Goal: Information Seeking & Learning: Learn about a topic

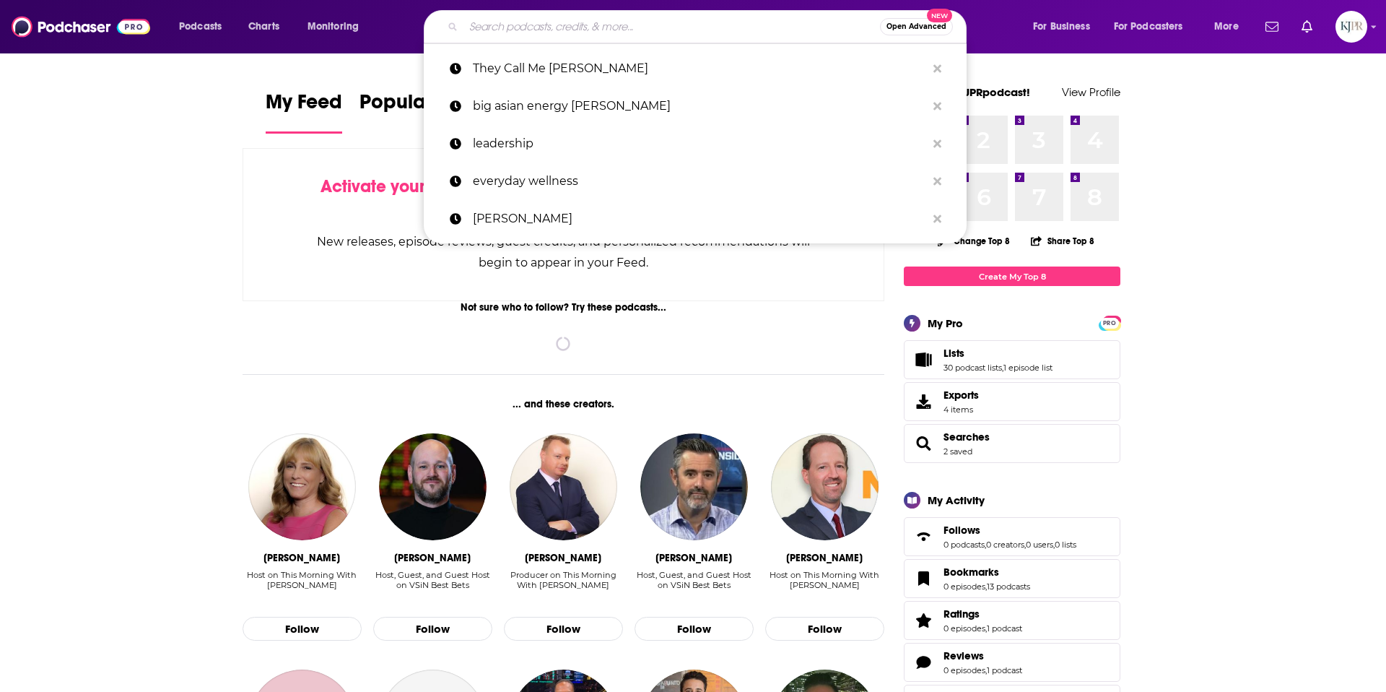
click at [548, 30] on input "Search podcasts, credits, & more..." at bounding box center [672, 26] width 417 height 23
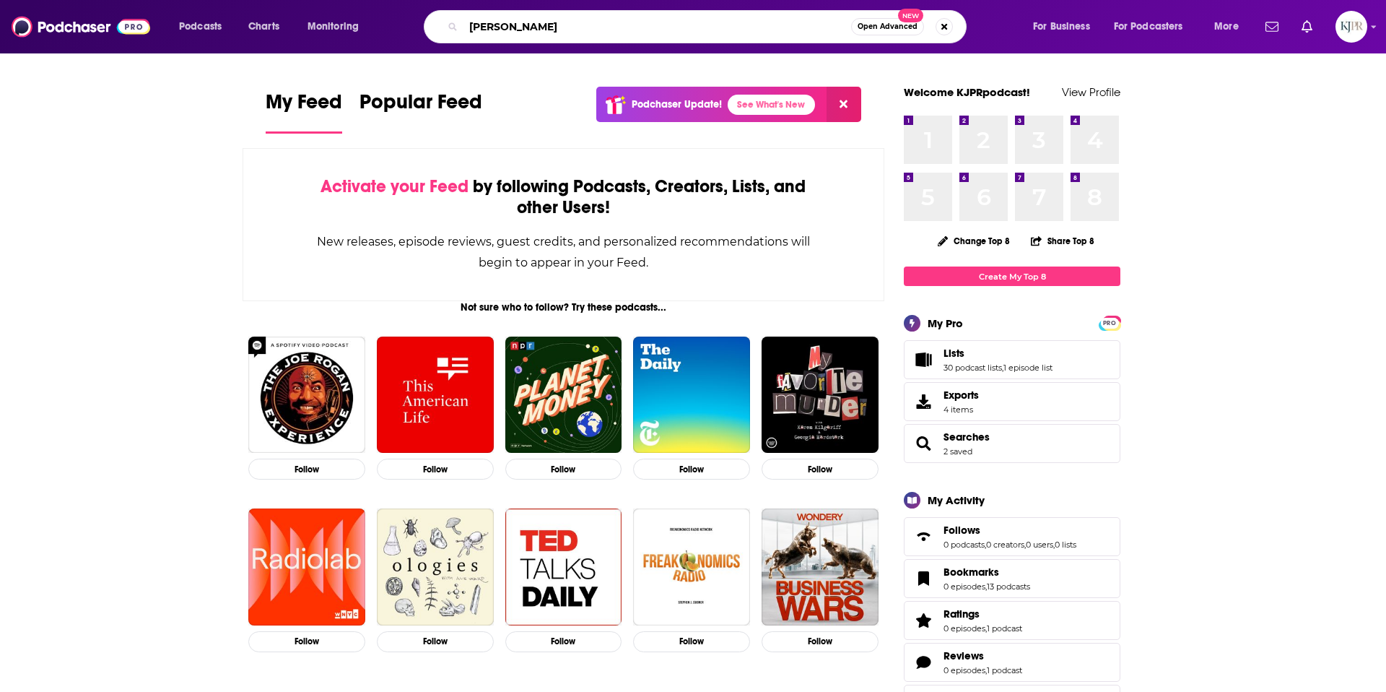
type input "[PERSON_NAME]"
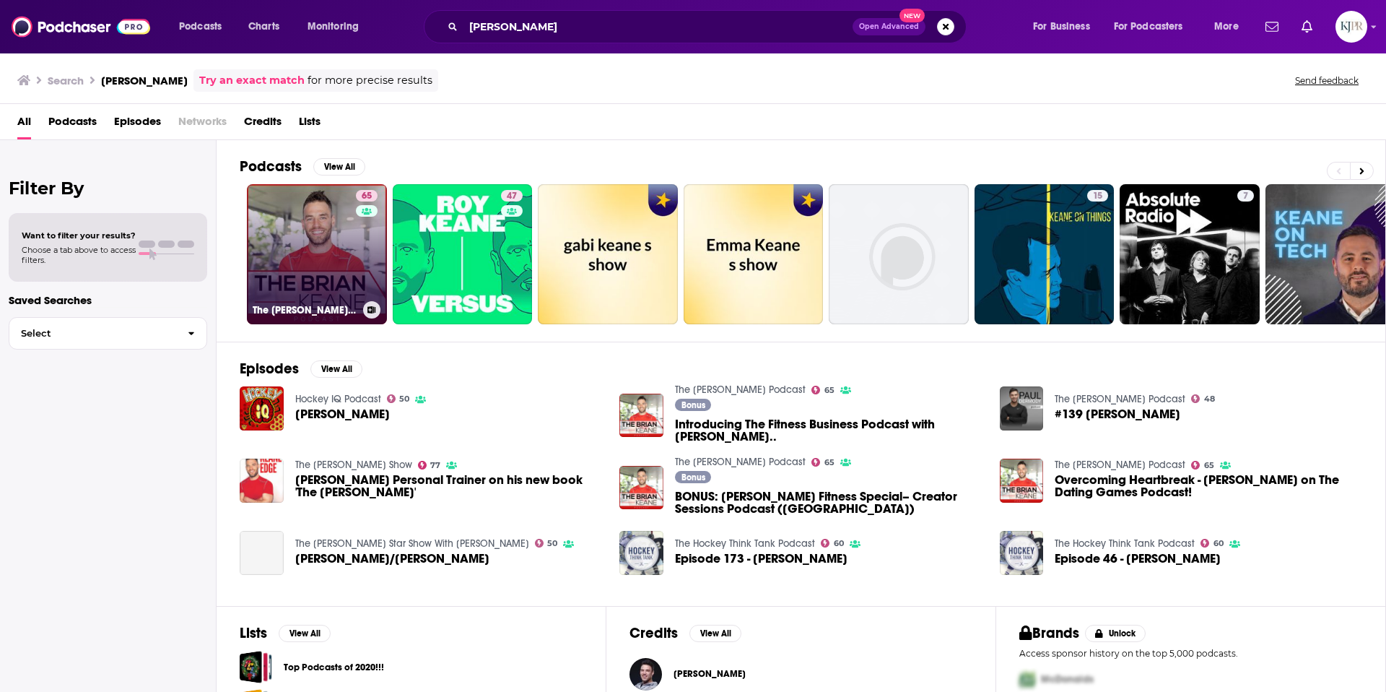
click at [295, 297] on link "65 The [PERSON_NAME] Podcast" at bounding box center [317, 254] width 140 height 140
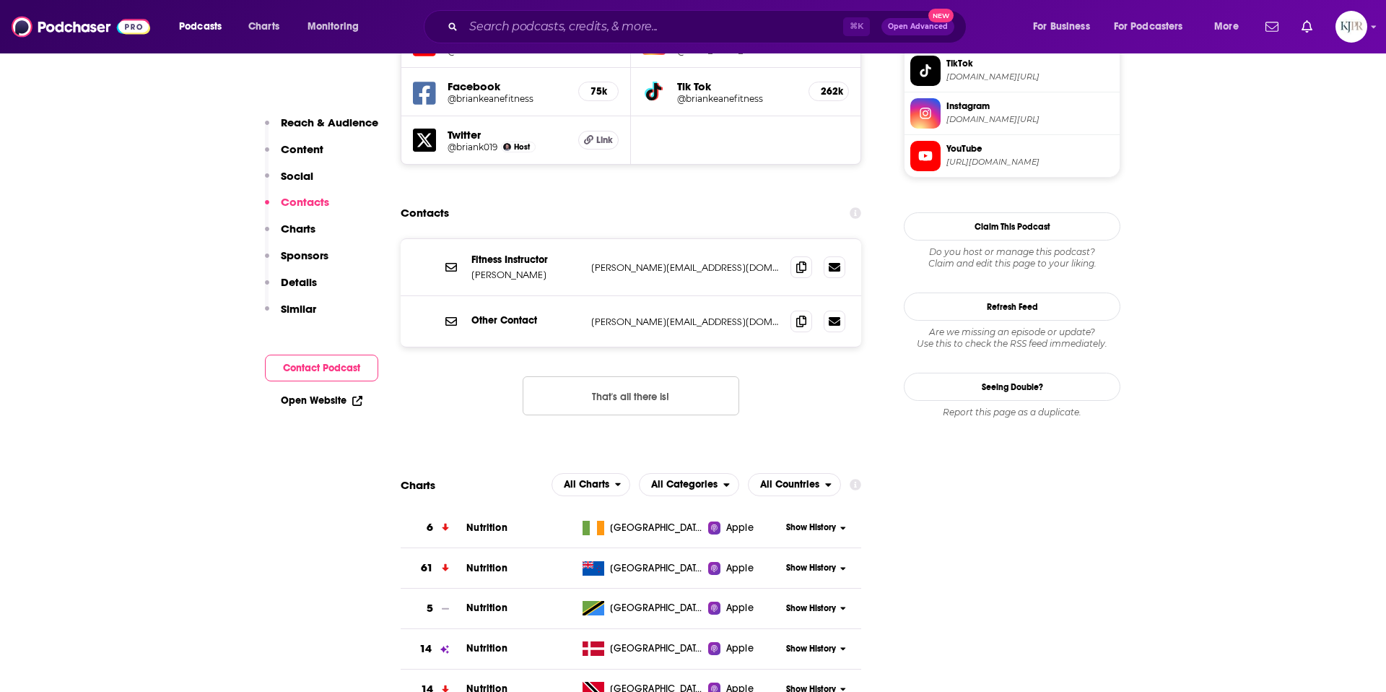
scroll to position [1424, 0]
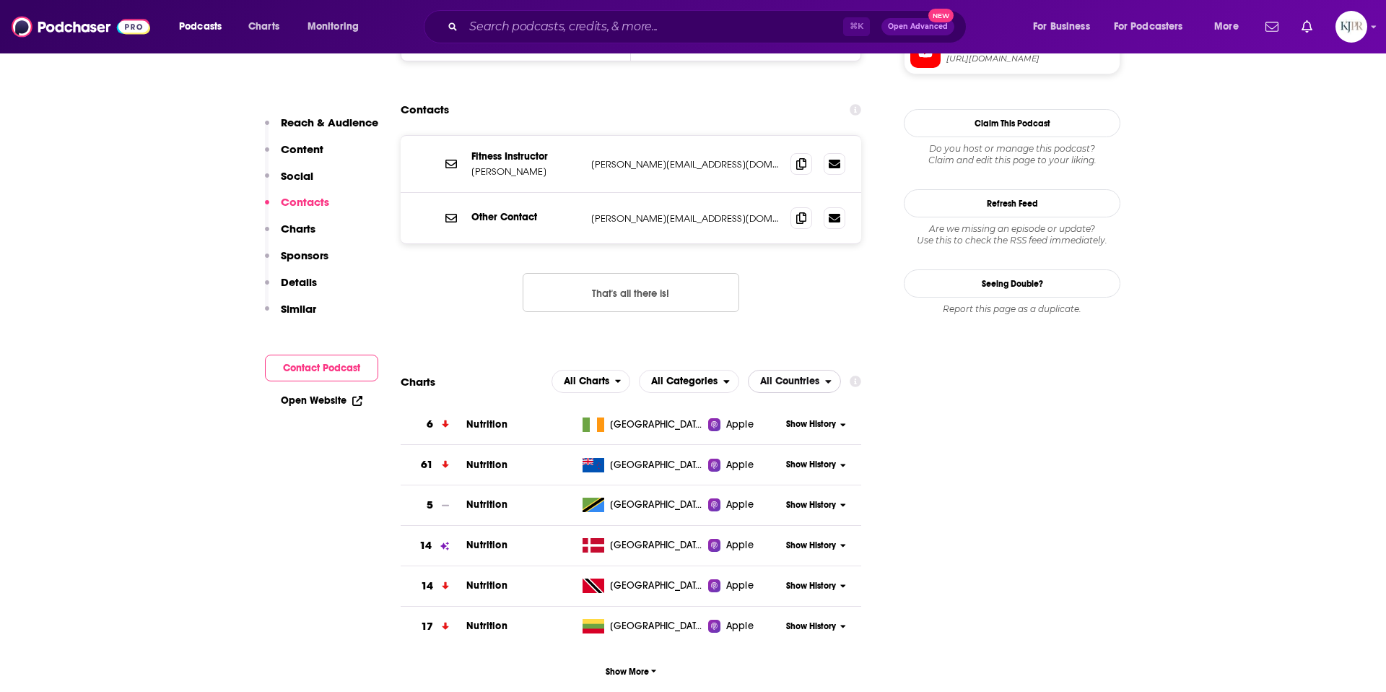
click at [800, 376] on span "All Countries" at bounding box center [789, 381] width 59 height 10
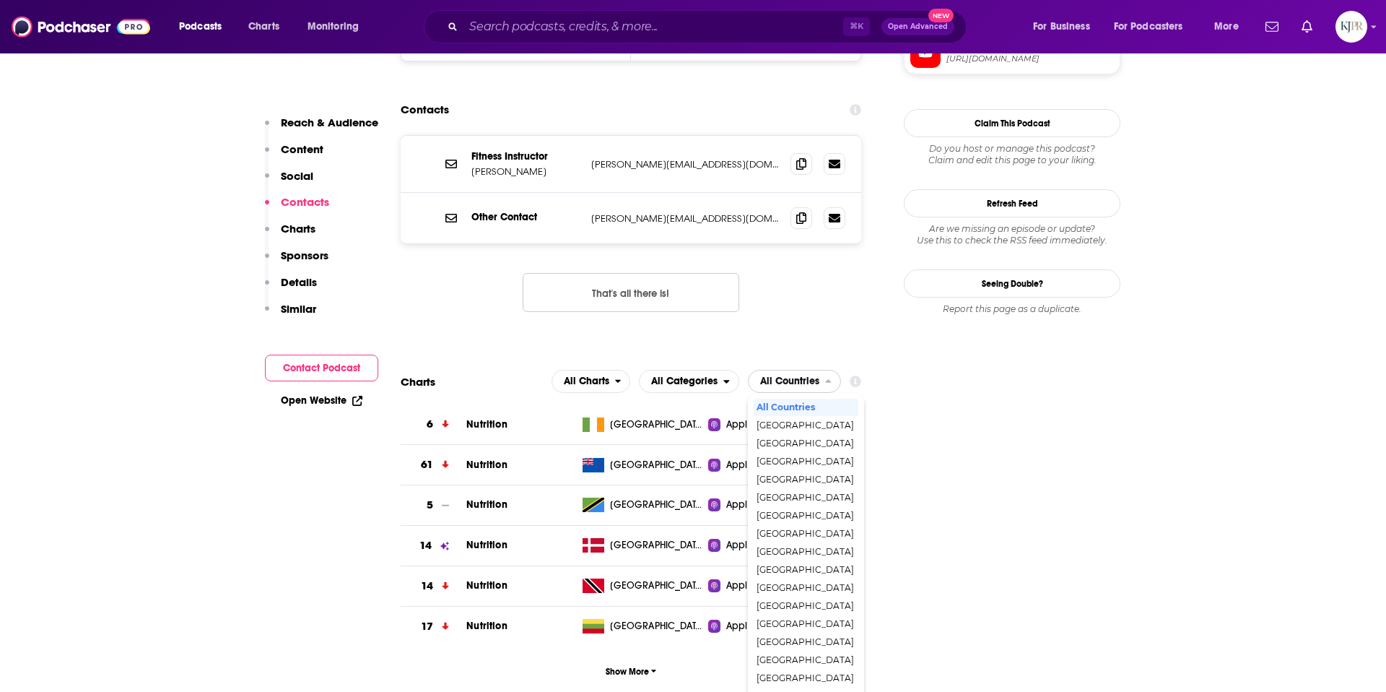
click at [800, 376] on span "All Countries" at bounding box center [789, 381] width 59 height 10
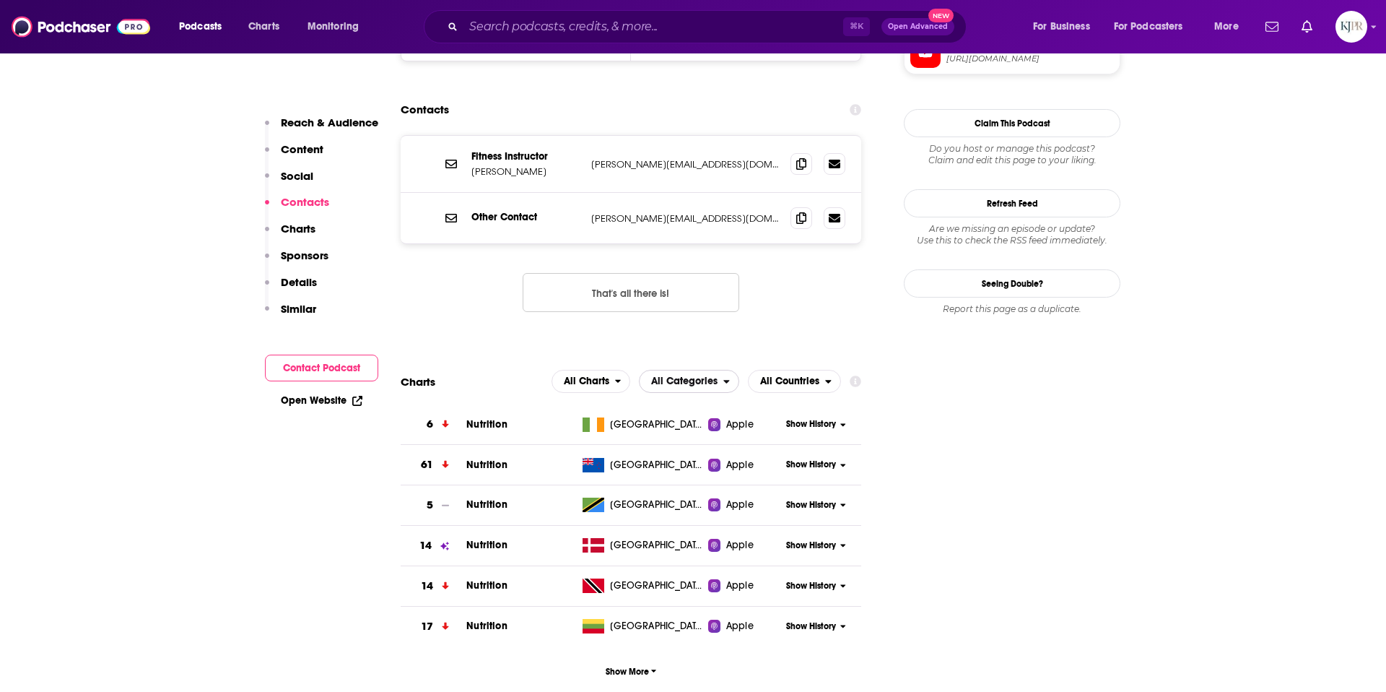
click at [719, 369] on span "All Categories" at bounding box center [682, 381] width 84 height 25
click at [701, 439] on span "Health & Fitness" at bounding box center [706, 443] width 117 height 9
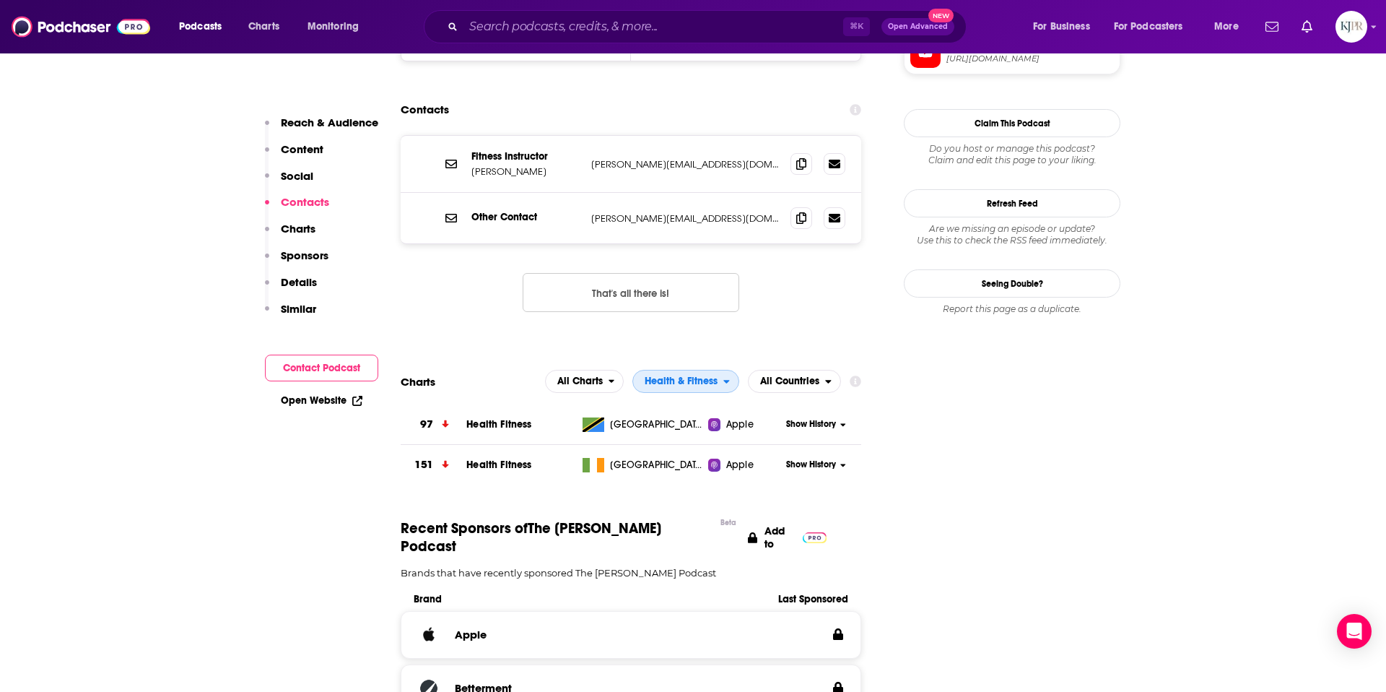
click at [690, 376] on span "Health & Fitness" at bounding box center [681, 381] width 73 height 10
click at [692, 457] on span "Health & Fitness / Nutrition" at bounding box center [699, 461] width 117 height 9
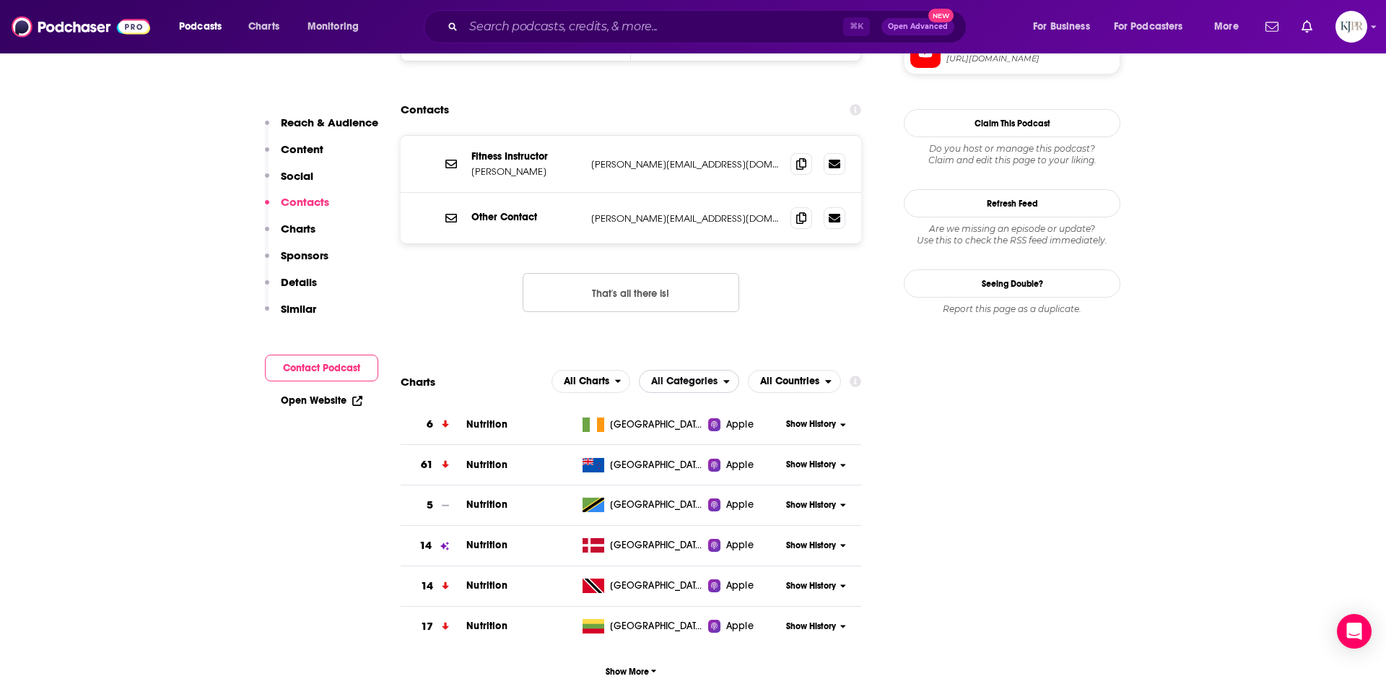
click at [678, 376] on span "All Categories" at bounding box center [684, 381] width 66 height 10
click at [666, 421] on span "Top Podcasts" at bounding box center [706, 425] width 117 height 9
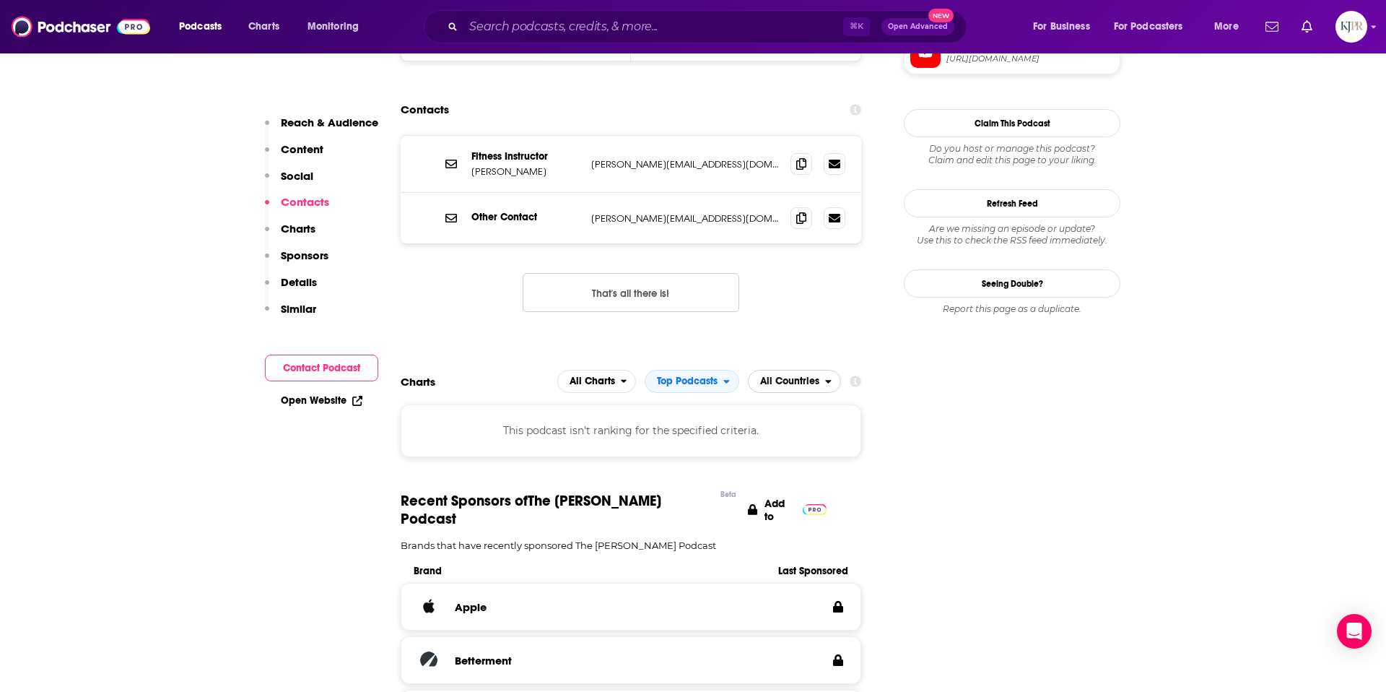
click at [783, 369] on span "All Countries" at bounding box center [787, 381] width 77 height 25
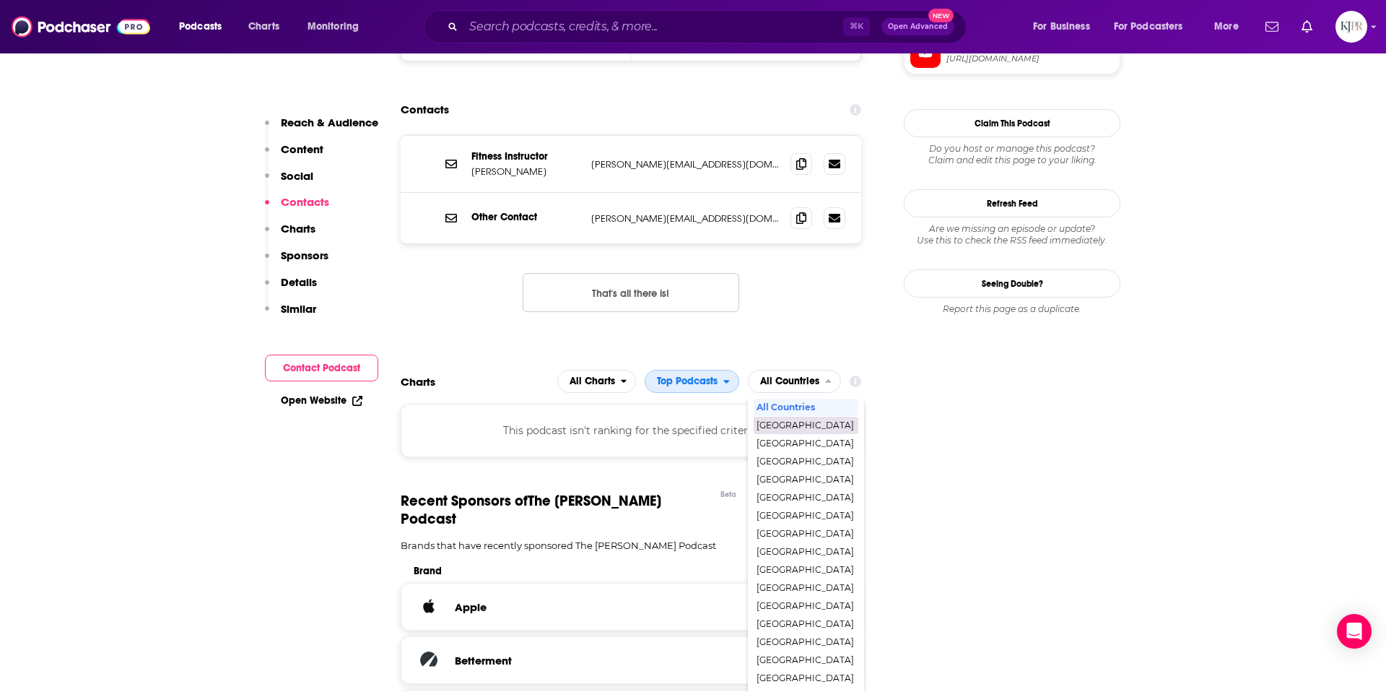
click at [708, 376] on span "Top Podcasts" at bounding box center [687, 381] width 61 height 10
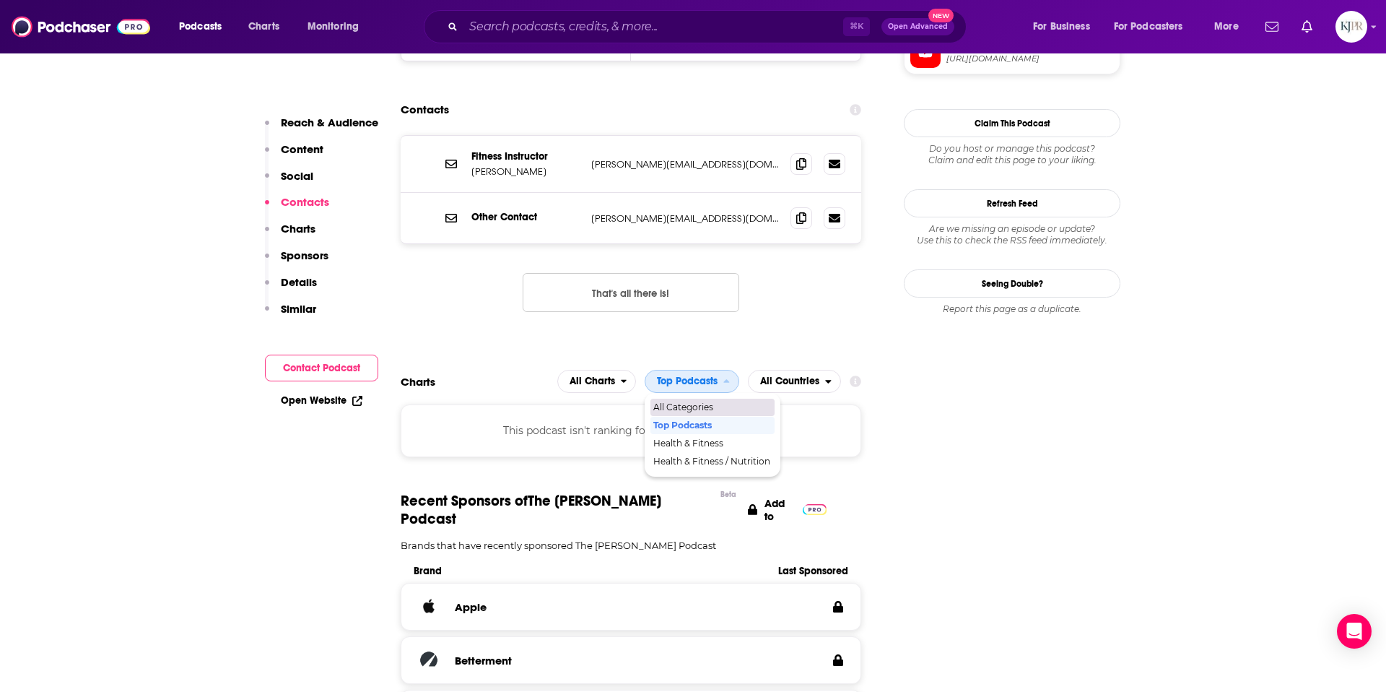
click at [676, 403] on span "All Categories" at bounding box center [711, 407] width 117 height 9
